Goal: Book appointment/travel/reservation

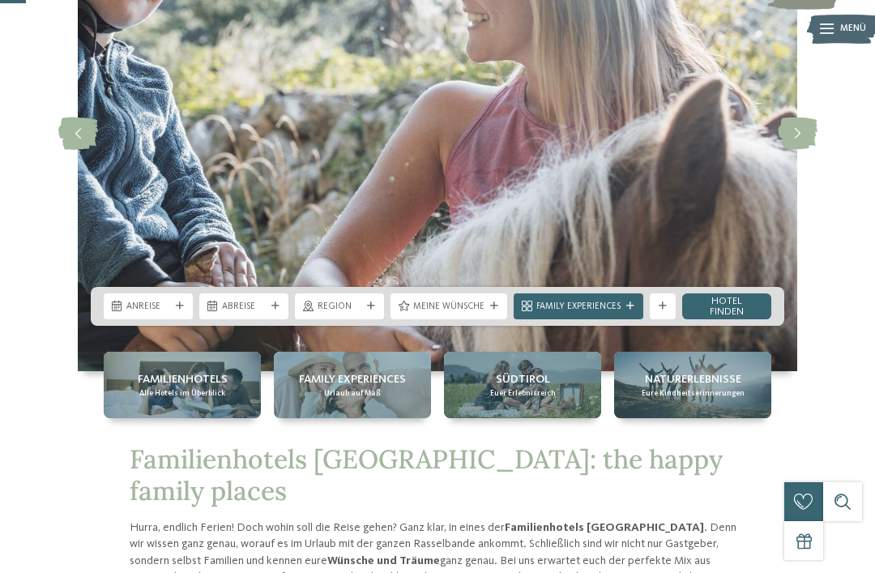
scroll to position [182, 0]
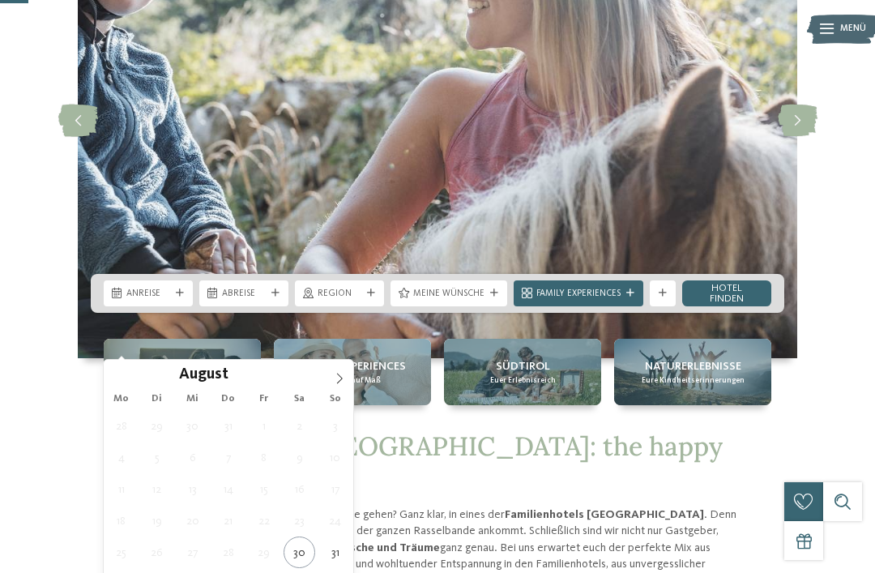
click at [335, 386] on span at bounding box center [340, 374] width 28 height 28
click at [343, 380] on icon at bounding box center [339, 378] width 11 height 11
type div "11.10.2025"
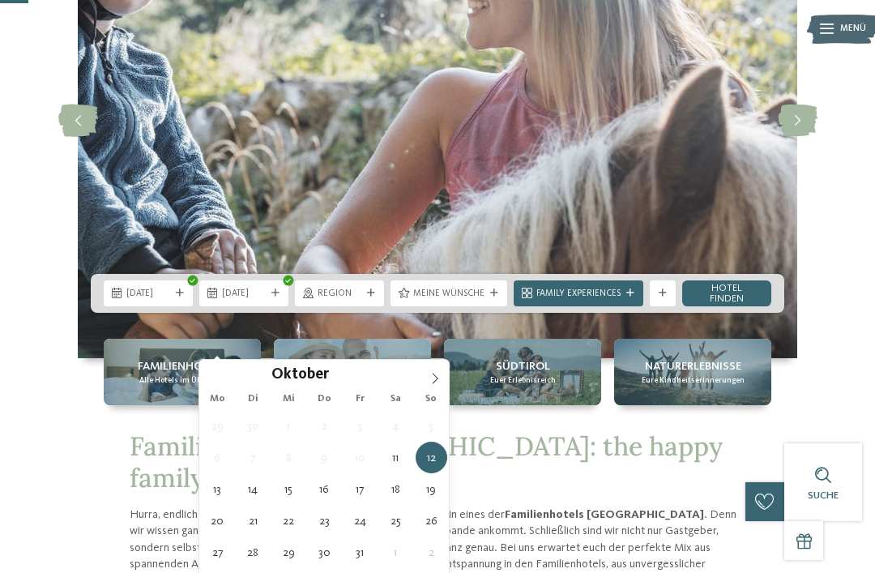
type div "17.10.2025"
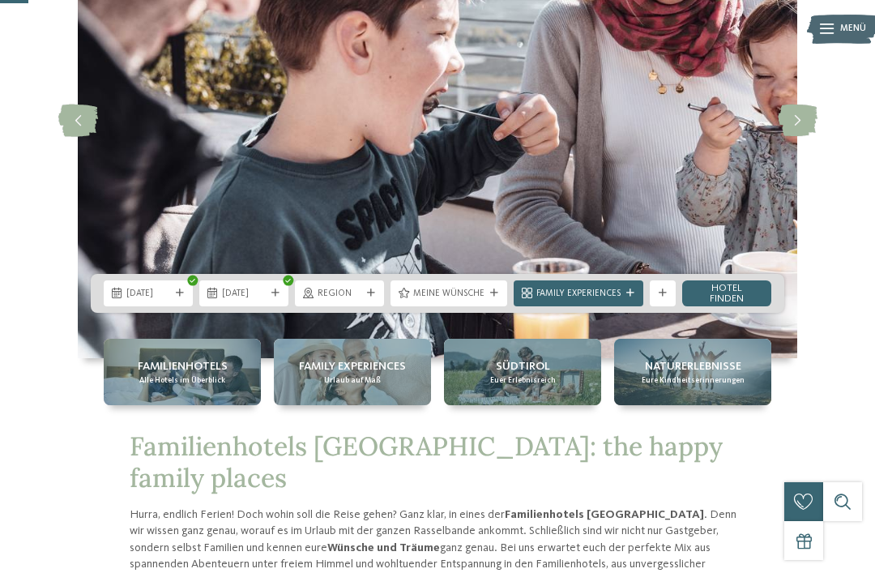
click at [355, 301] on span "Region" at bounding box center [340, 294] width 44 height 13
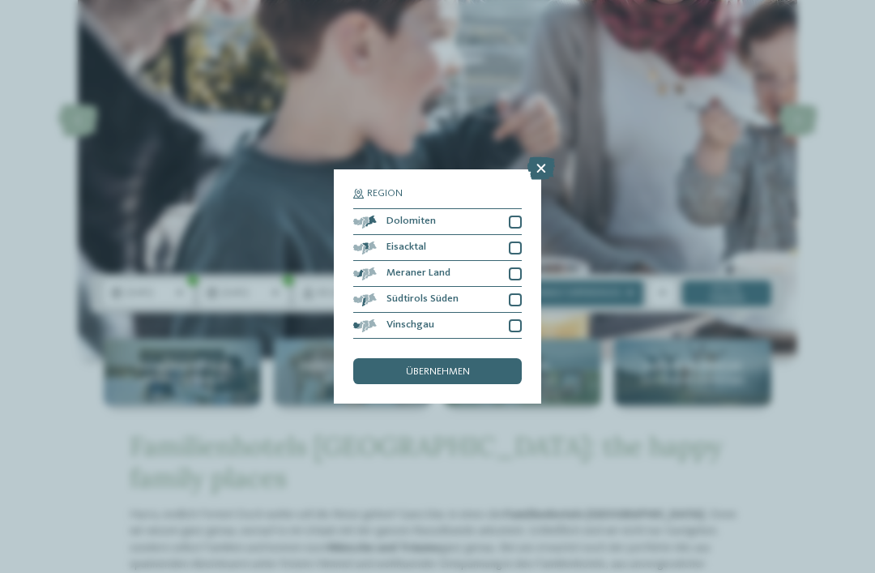
click at [521, 267] on div at bounding box center [515, 273] width 13 height 13
click at [465, 367] on span "übernehmen" at bounding box center [438, 372] width 64 height 11
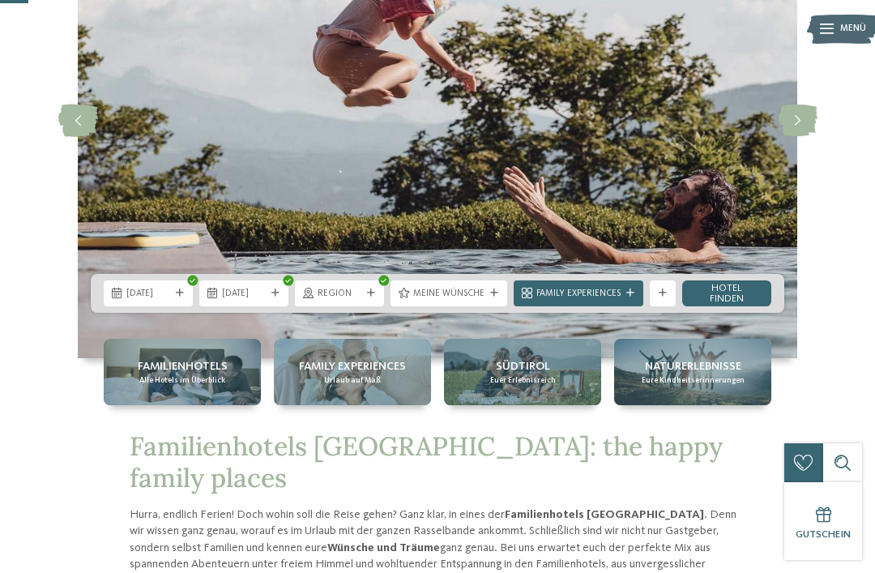
click at [596, 301] on span "Family Experiences" at bounding box center [578, 294] width 84 height 13
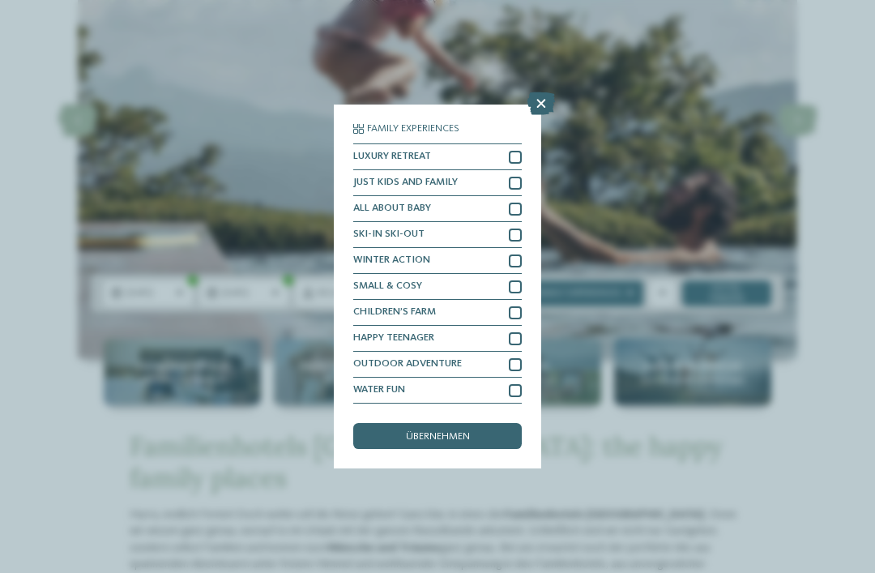
click at [545, 92] on icon at bounding box center [541, 103] width 28 height 23
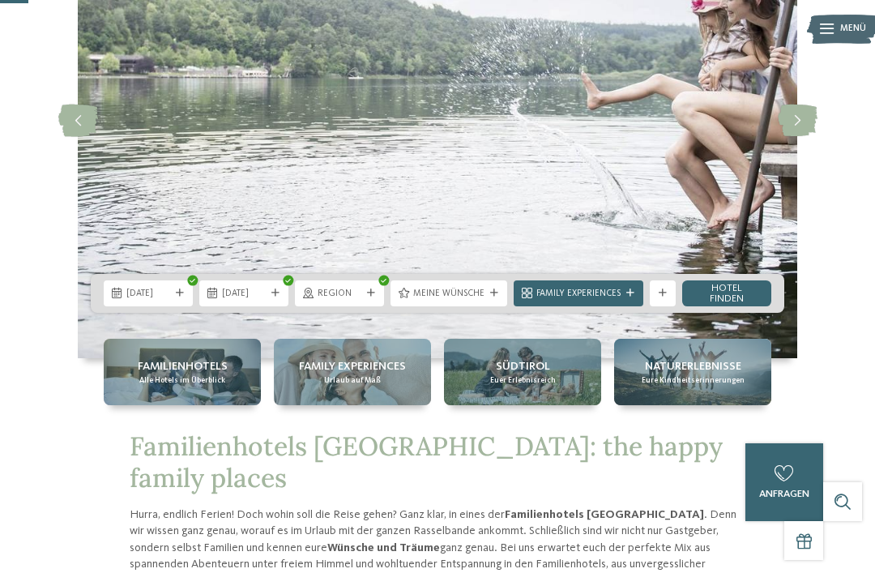
click at [455, 301] on span "Meine Wünsche" at bounding box center [448, 294] width 71 height 13
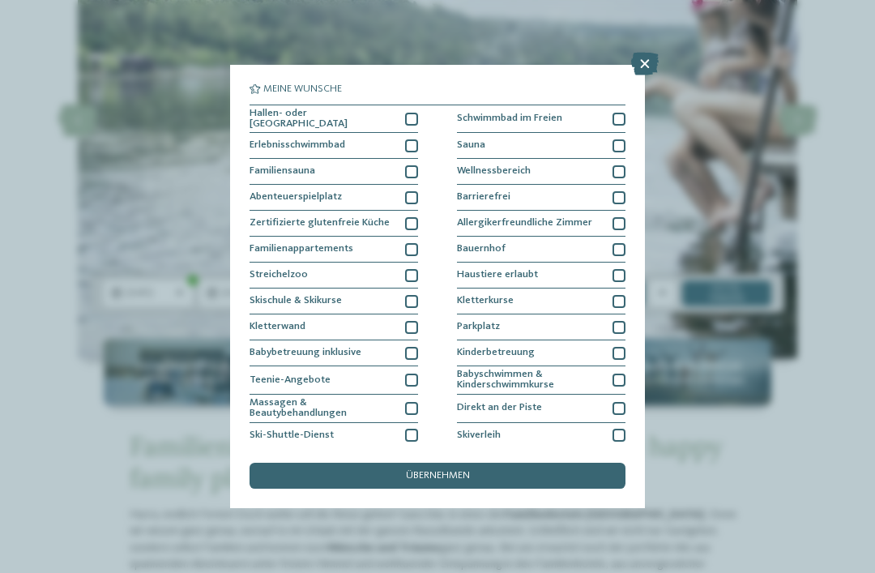
click at [644, 63] on icon at bounding box center [645, 64] width 28 height 23
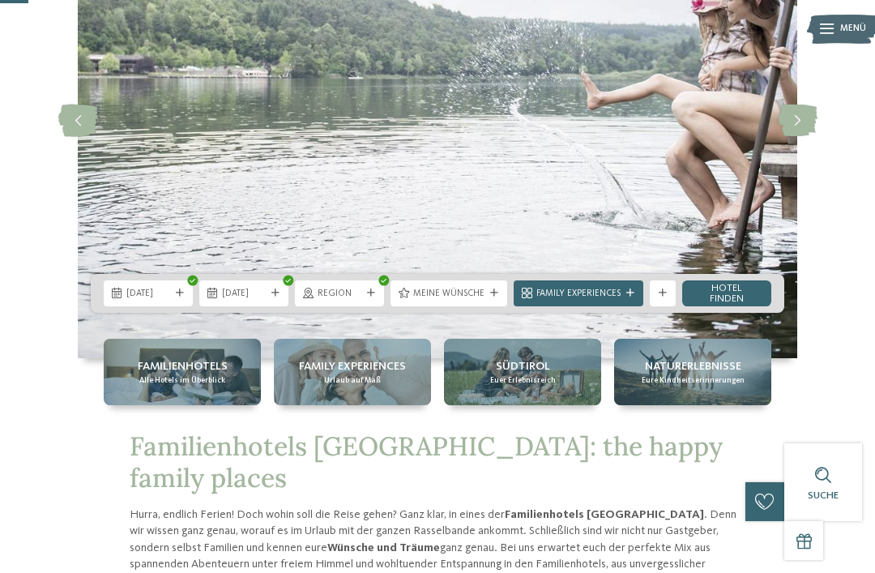
click at [731, 306] on link "Hotel finden" at bounding box center [726, 293] width 89 height 26
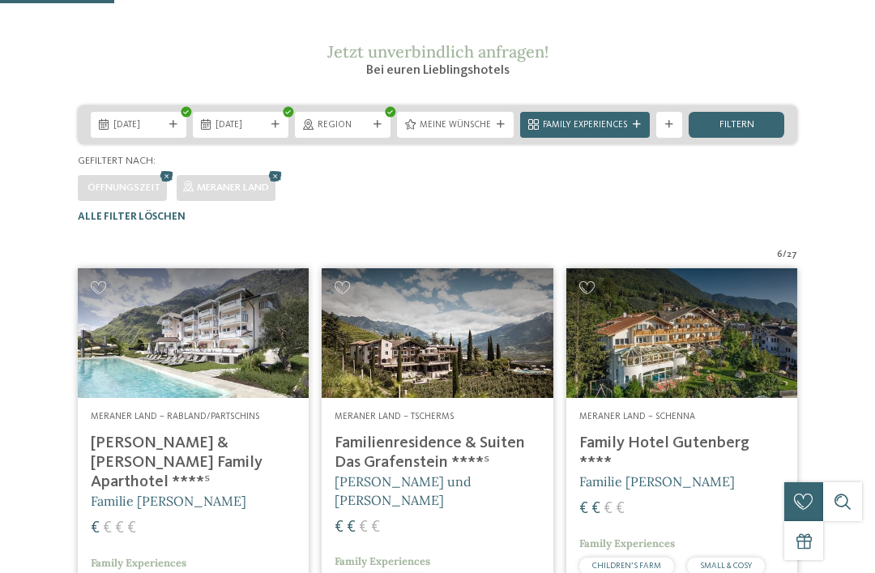
click at [470, 345] on img at bounding box center [437, 333] width 231 height 130
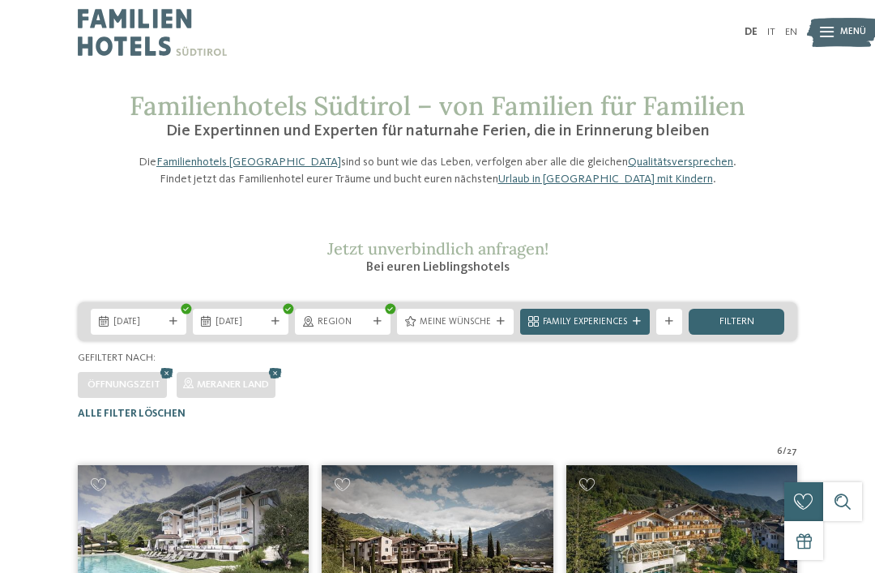
click at [463, 329] on span "Meine Wünsche" at bounding box center [455, 322] width 71 height 13
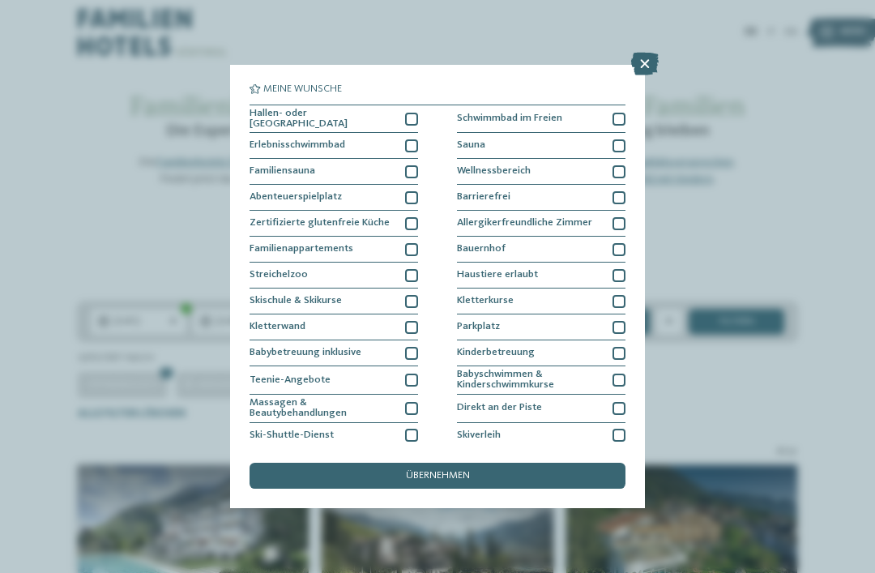
click at [661, 50] on div "Meine Wünsche Hallen- oder Schleusenbad Schwimmbad im Freien" at bounding box center [437, 286] width 875 height 573
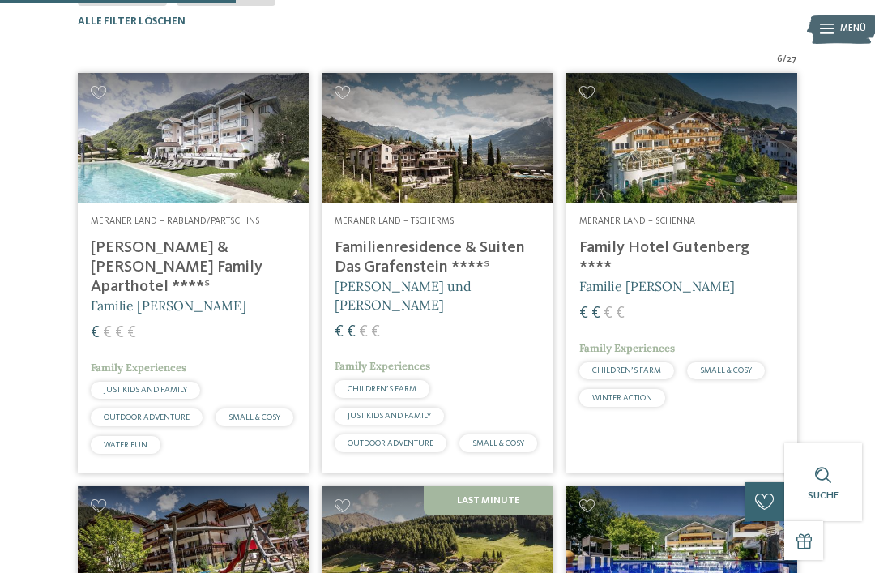
scroll to position [390, 0]
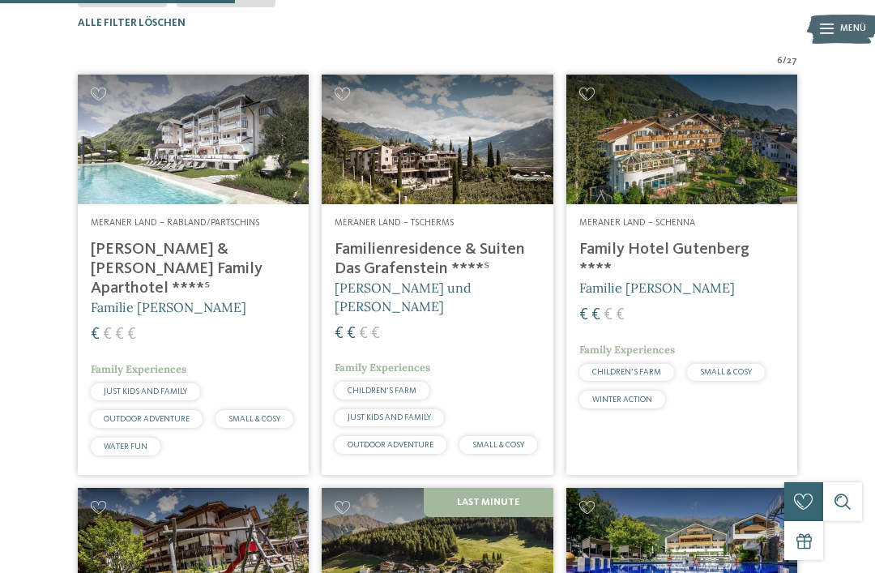
click at [290, 170] on img at bounding box center [193, 140] width 231 height 130
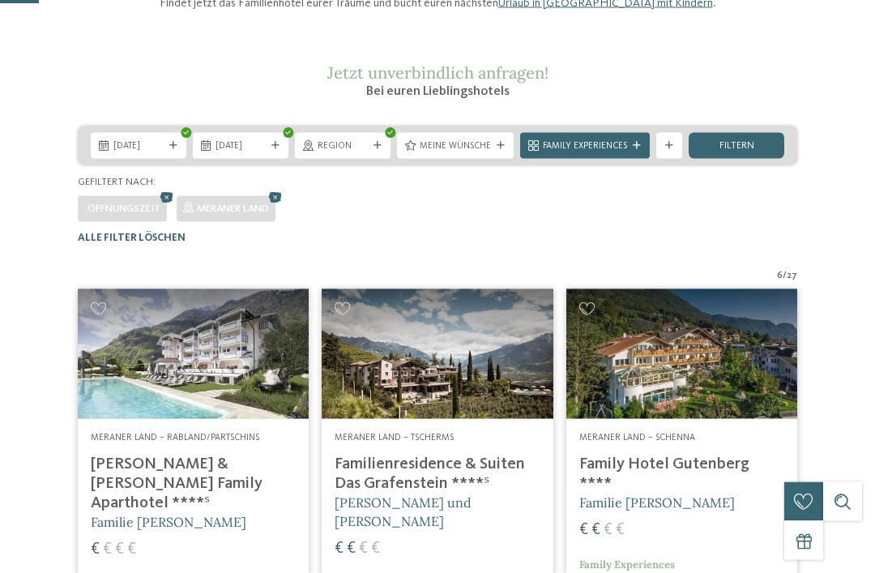
scroll to position [0, 0]
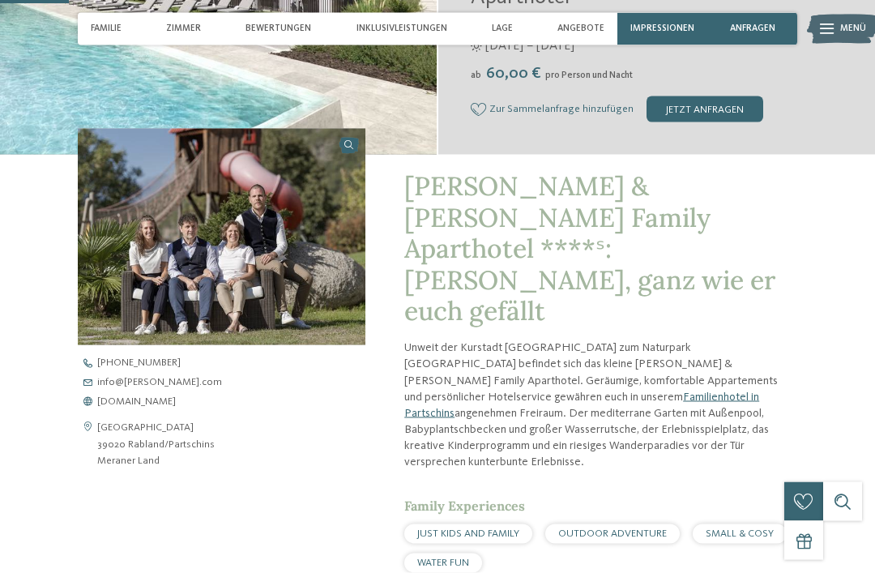
scroll to position [356, 0]
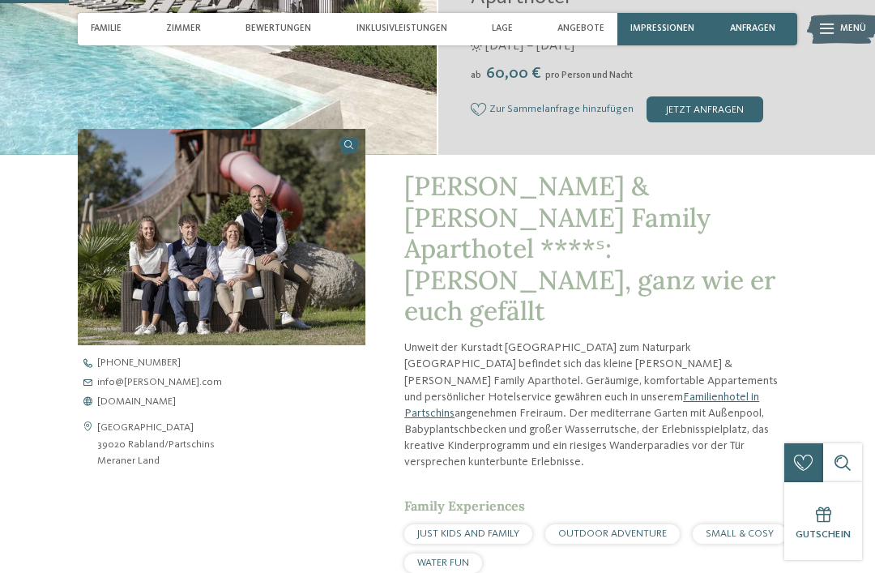
click at [676, 37] on div "[DATE] – [DATE]" at bounding box center [634, 46] width 326 height 18
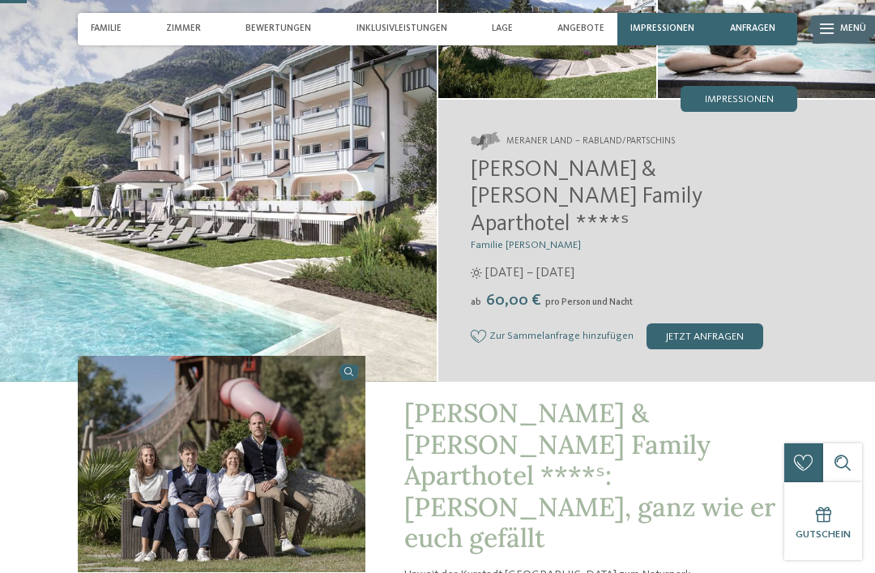
scroll to position [126, 0]
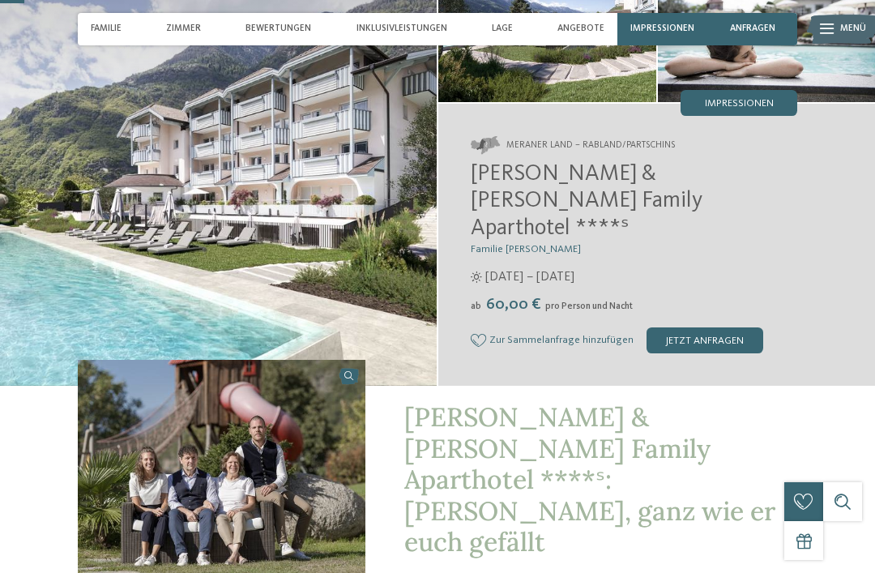
click at [668, 26] on span "Impressionen" at bounding box center [662, 28] width 64 height 11
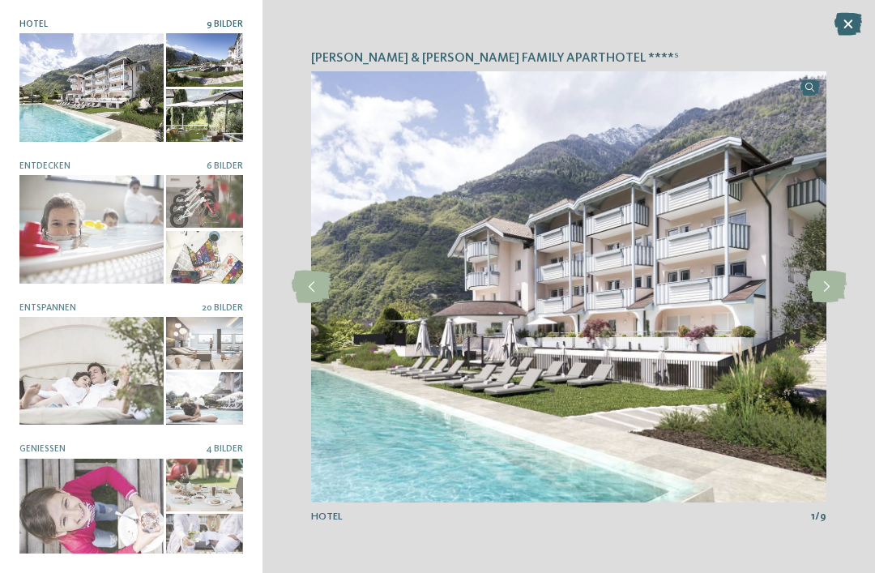
click at [834, 278] on icon at bounding box center [827, 287] width 40 height 32
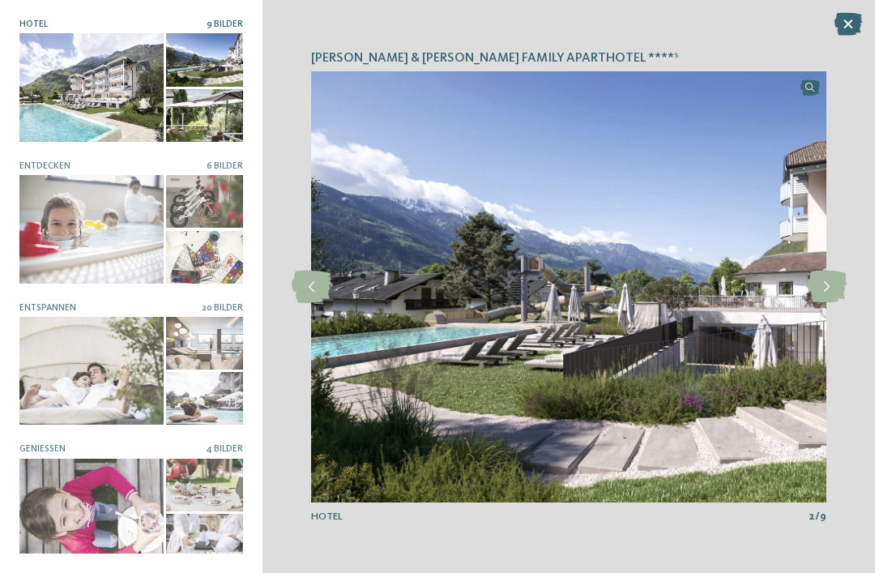
click at [828, 288] on icon at bounding box center [827, 287] width 40 height 32
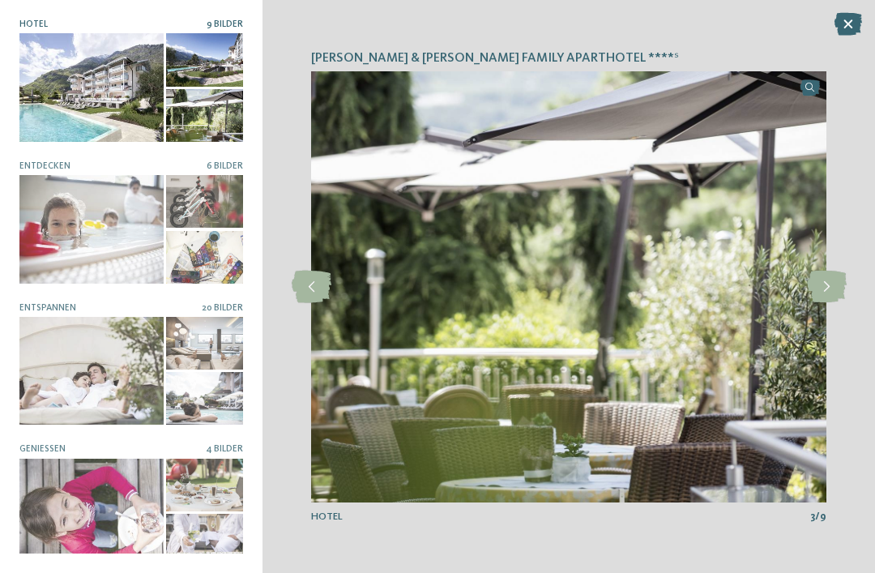
click at [825, 295] on icon at bounding box center [827, 287] width 40 height 32
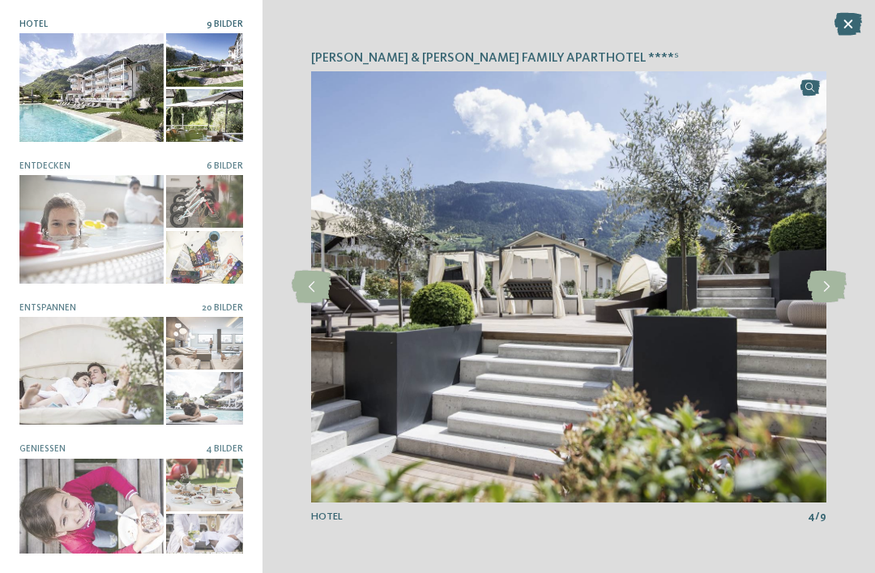
click at [828, 291] on icon at bounding box center [827, 287] width 40 height 32
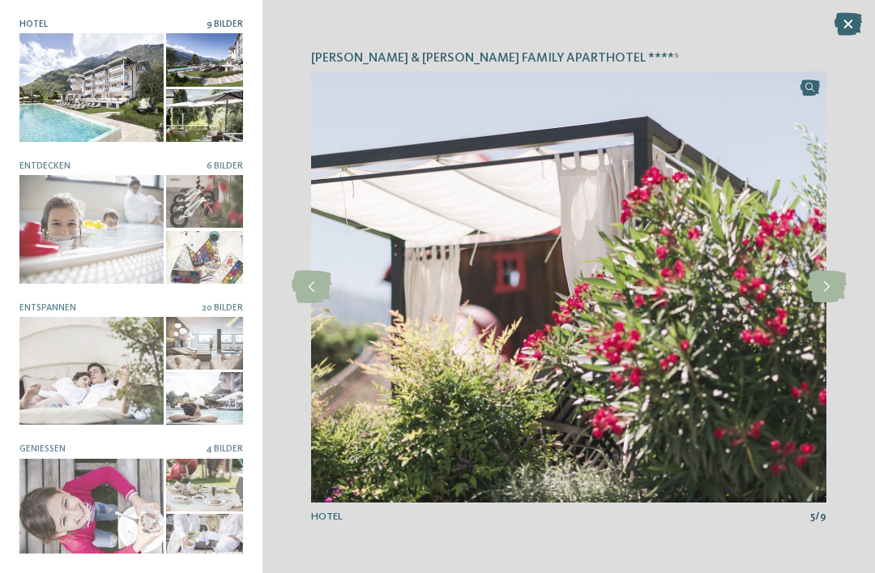
click at [828, 293] on icon at bounding box center [827, 287] width 40 height 32
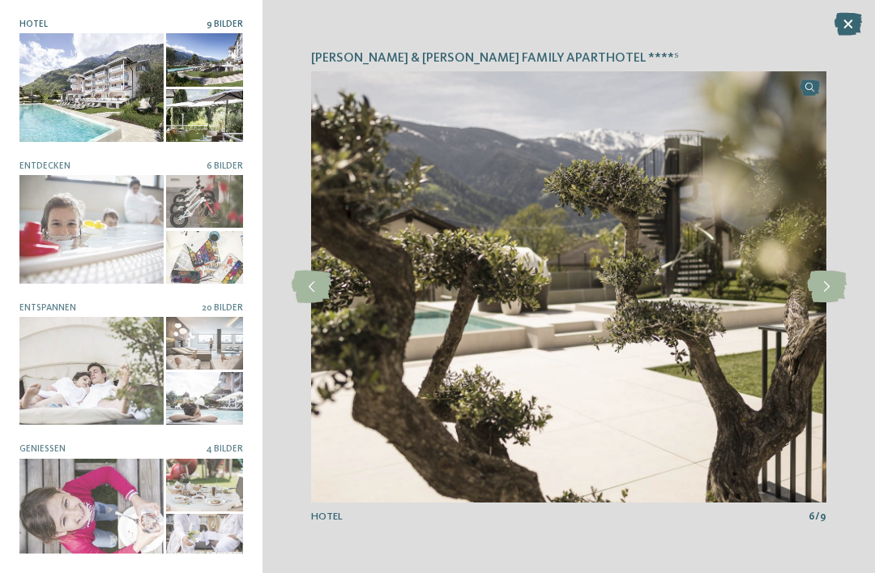
click at [828, 291] on icon at bounding box center [827, 287] width 40 height 32
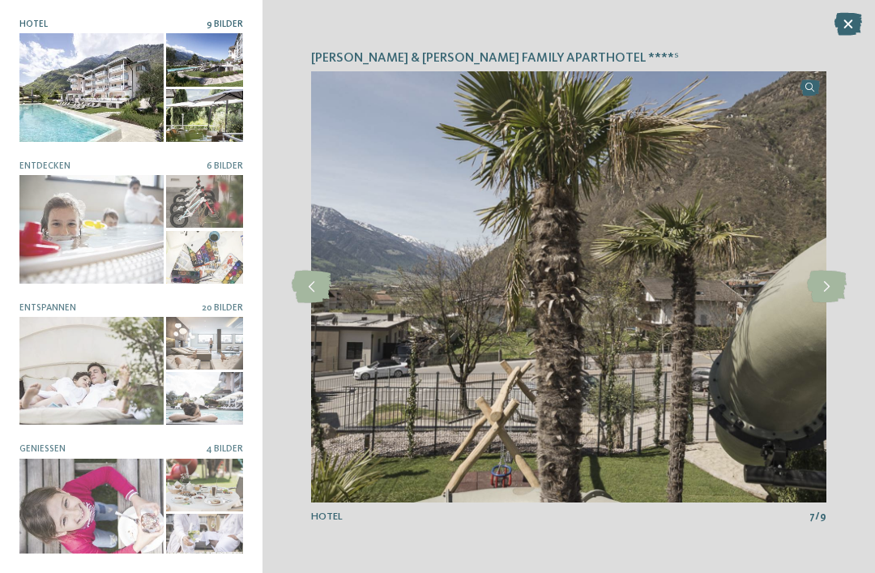
click at [826, 291] on icon at bounding box center [827, 287] width 40 height 32
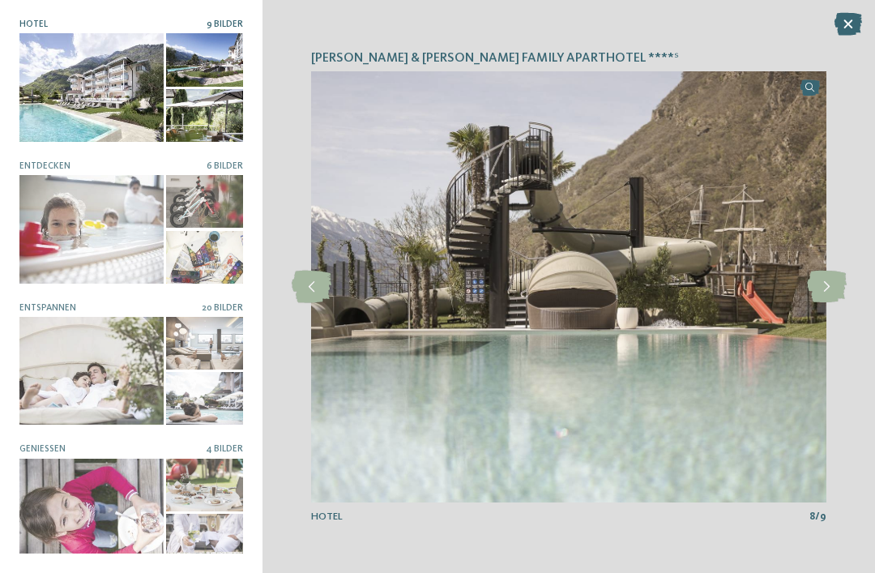
click at [825, 296] on icon at bounding box center [827, 287] width 40 height 32
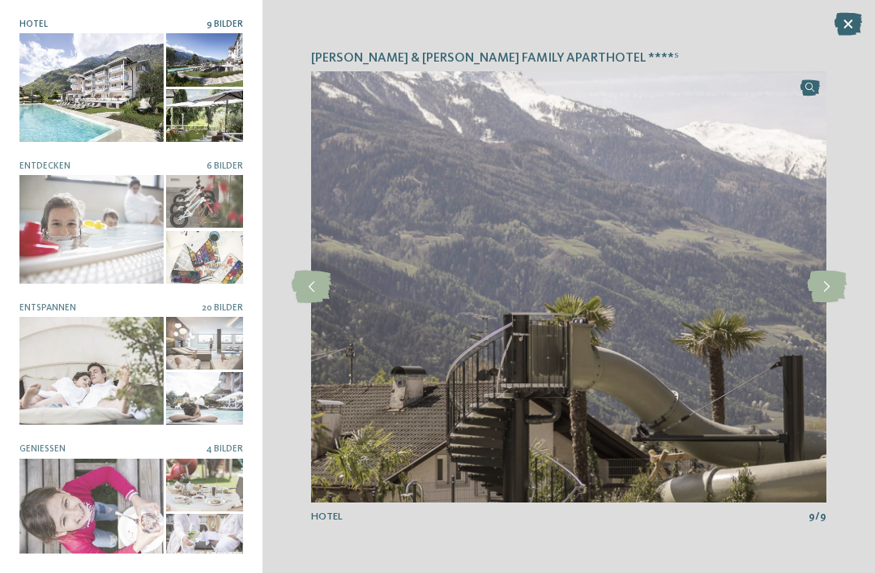
click at [829, 297] on icon at bounding box center [827, 287] width 40 height 32
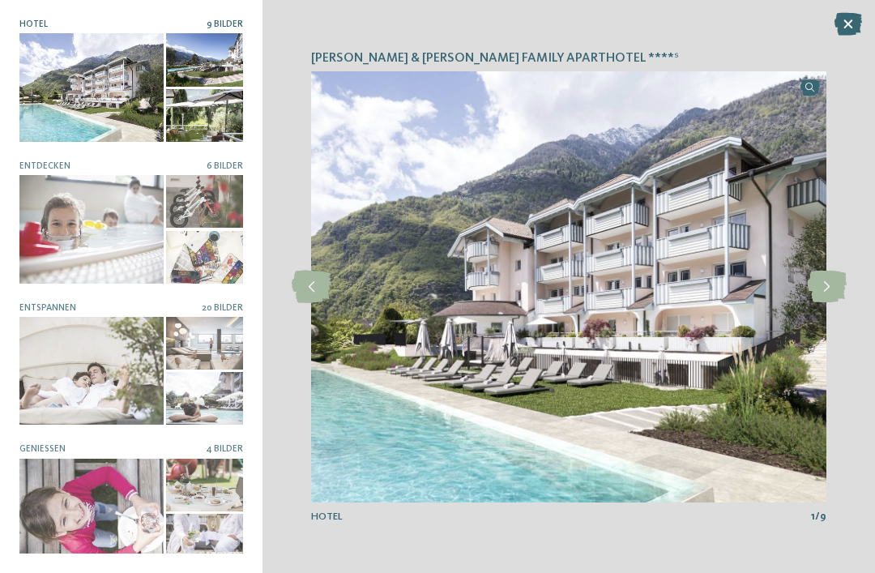
click at [825, 292] on icon at bounding box center [827, 287] width 40 height 32
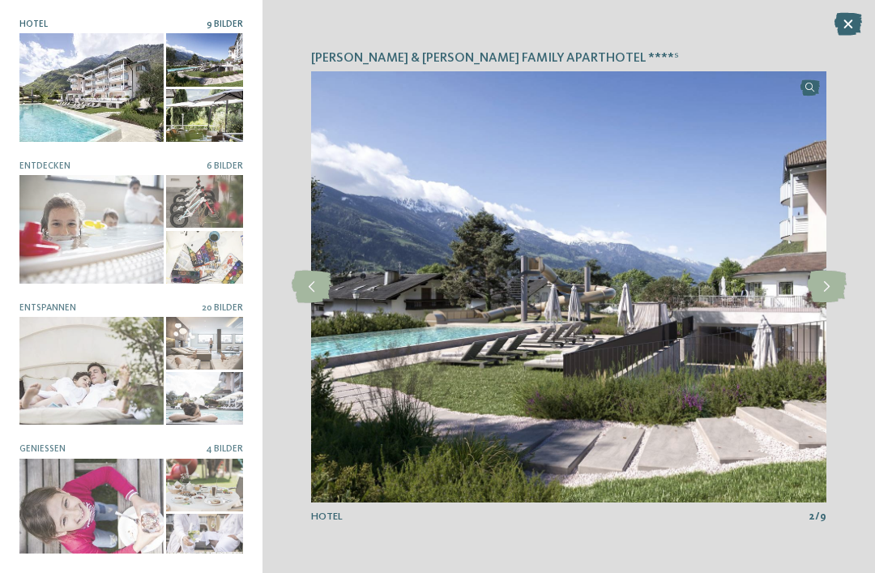
click at [824, 295] on icon at bounding box center [827, 287] width 40 height 32
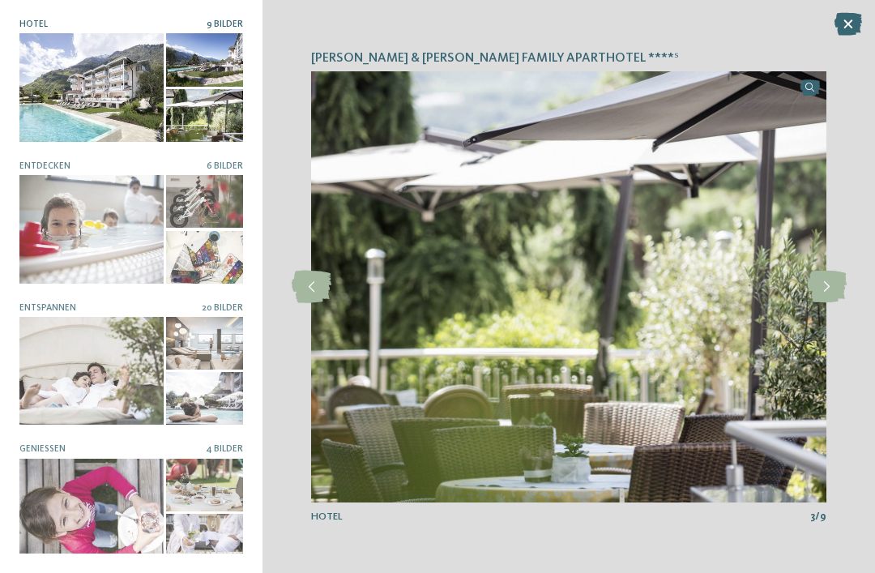
click at [823, 296] on icon at bounding box center [827, 287] width 40 height 32
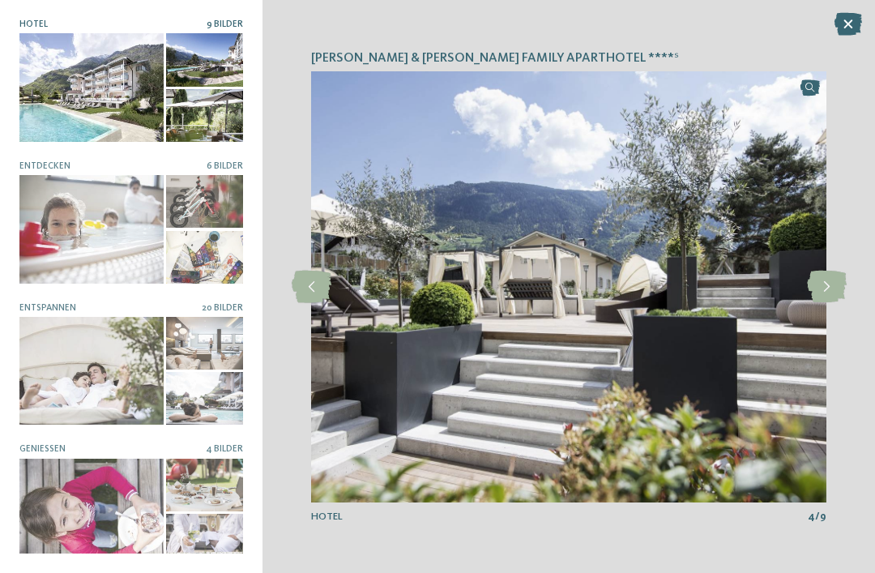
click at [823, 293] on icon at bounding box center [827, 287] width 40 height 32
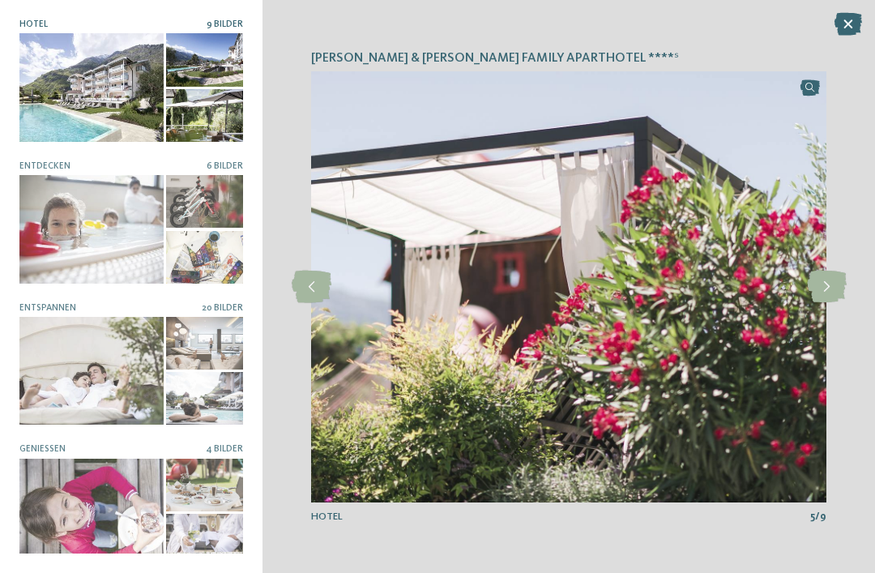
click at [821, 296] on icon at bounding box center [827, 287] width 40 height 32
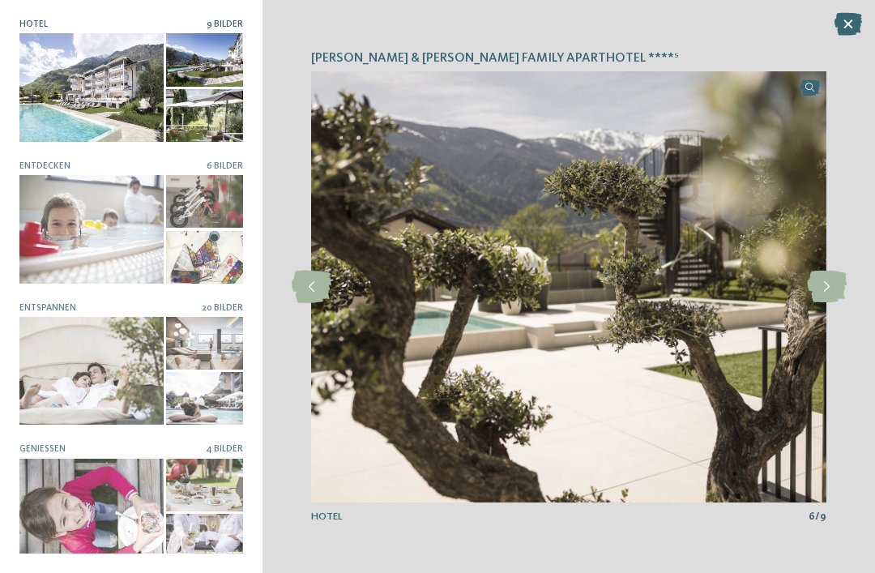
click at [820, 298] on icon at bounding box center [827, 287] width 40 height 32
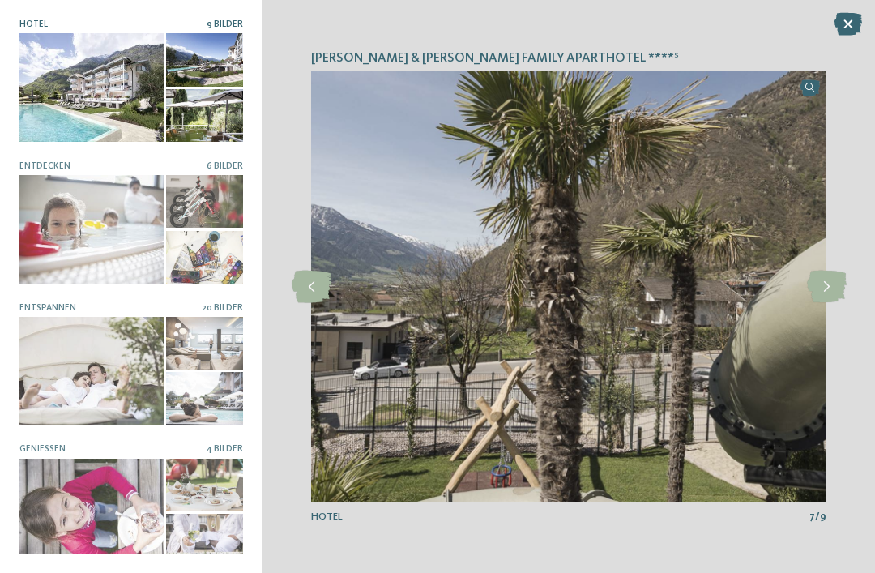
click at [851, 18] on icon at bounding box center [848, 24] width 28 height 23
